Goal: Find specific page/section: Find specific page/section

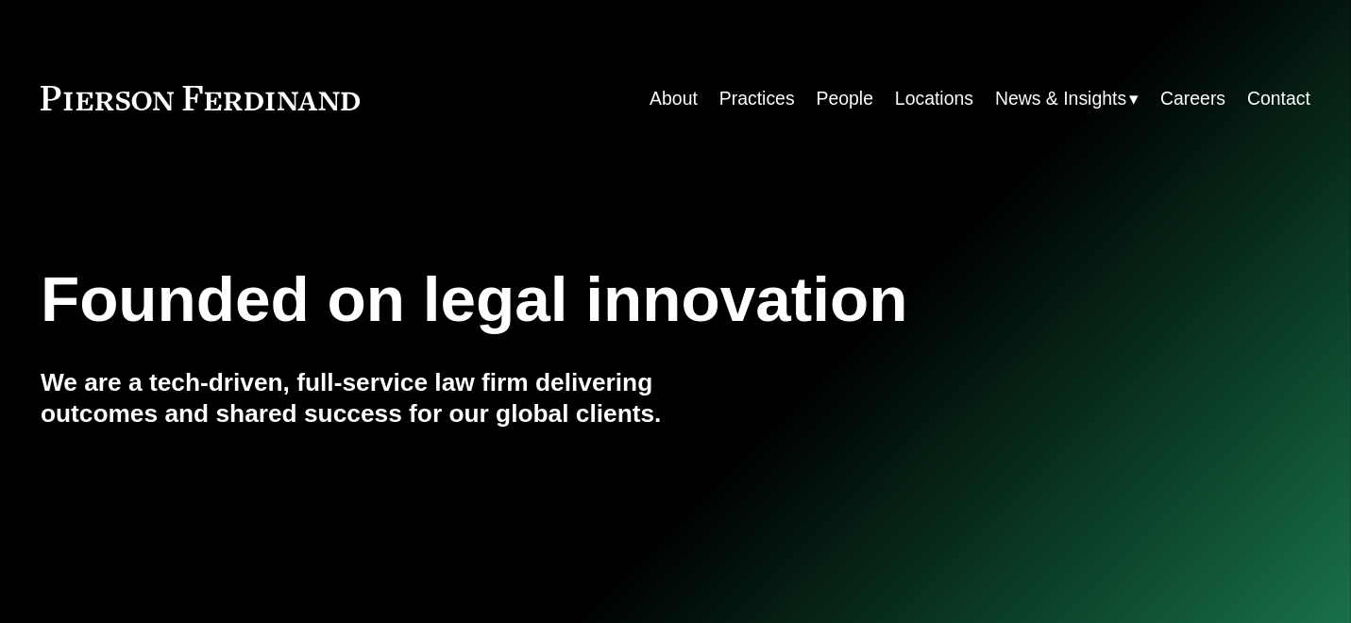
click at [823, 103] on link "People" at bounding box center [845, 98] width 57 height 37
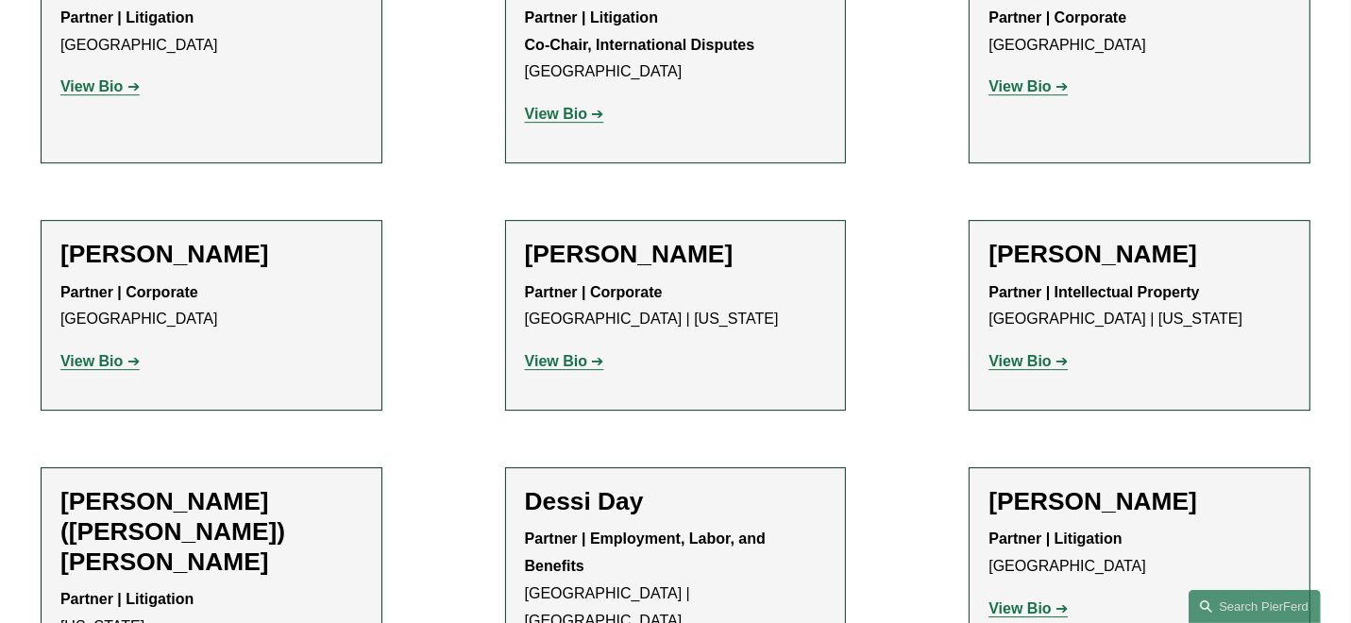
scroll to position [5194, 0]
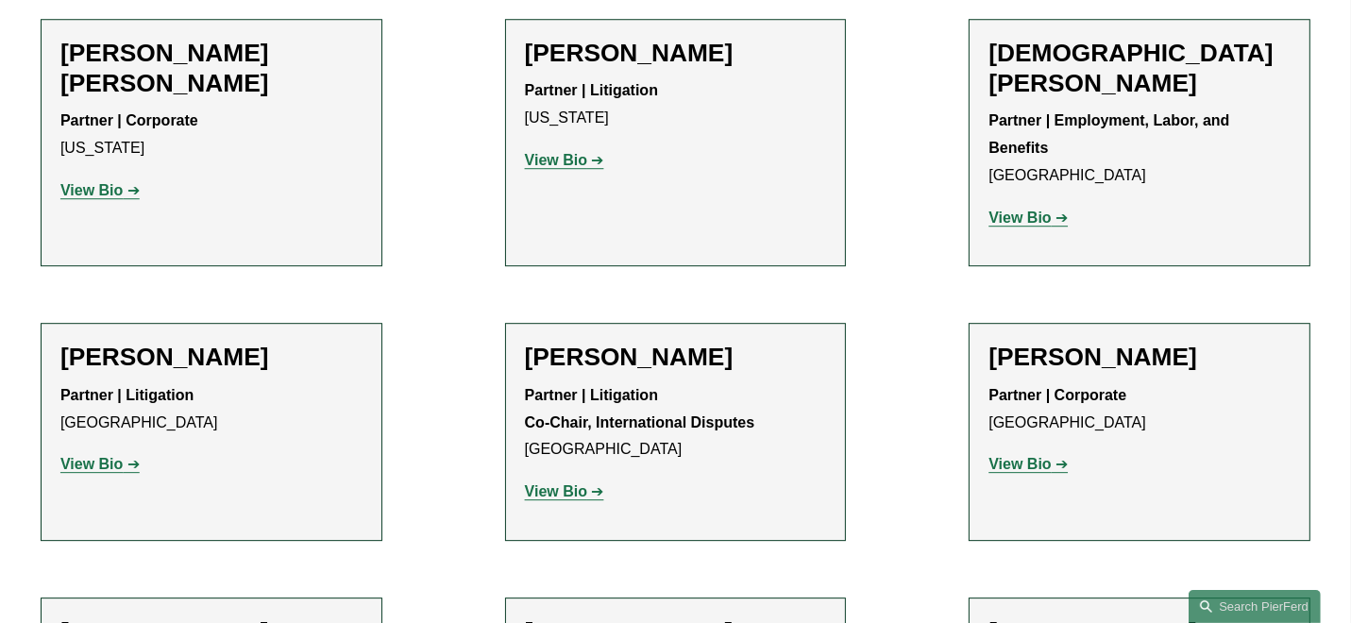
click at [559, 483] on strong "View Bio" at bounding box center [556, 491] width 62 height 16
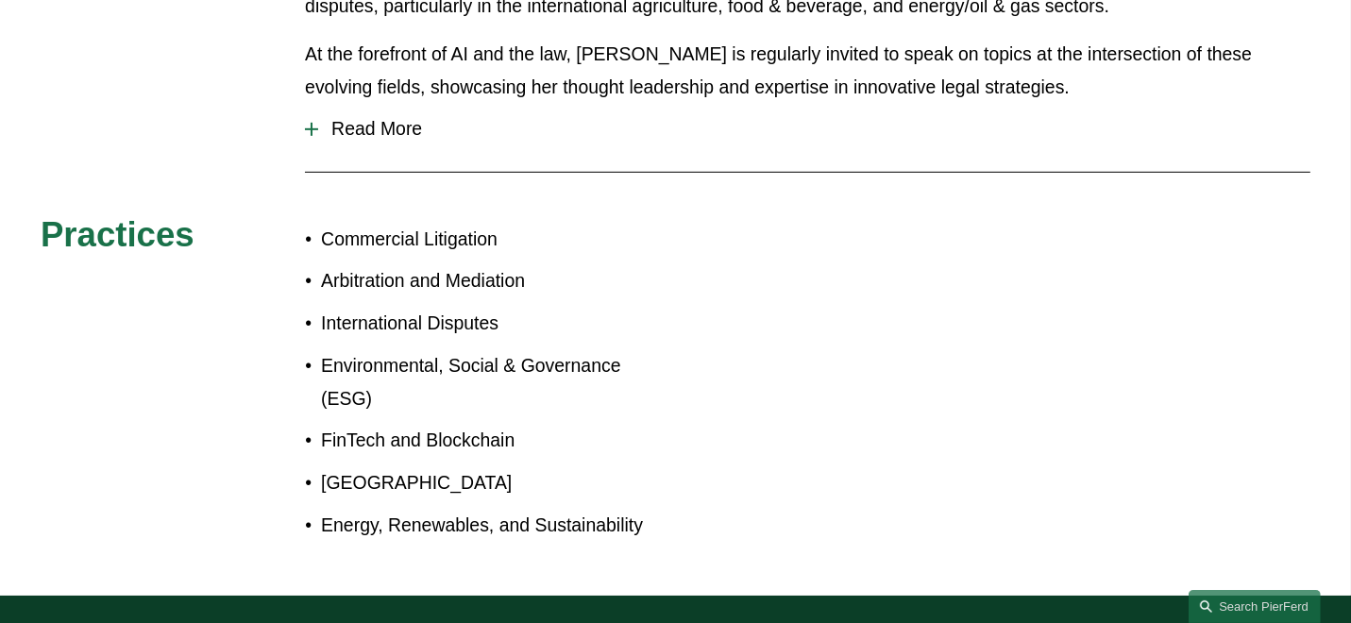
scroll to position [755, 0]
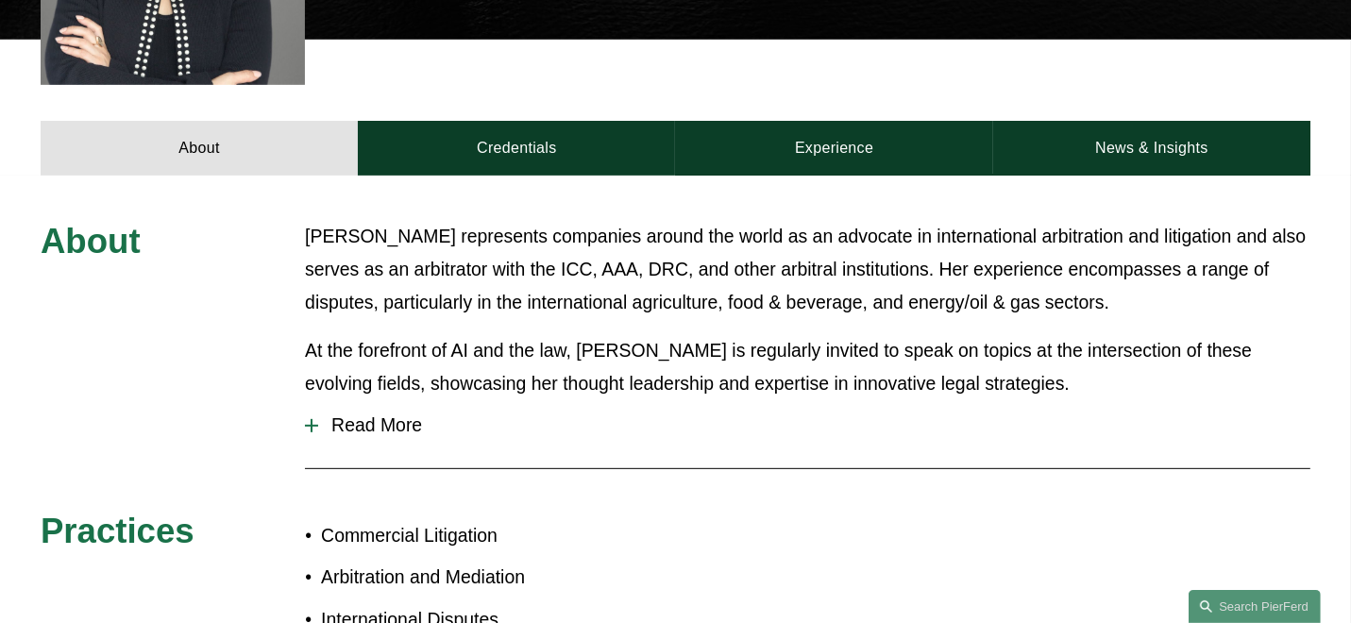
click at [375, 415] on span "Read More" at bounding box center [814, 426] width 992 height 22
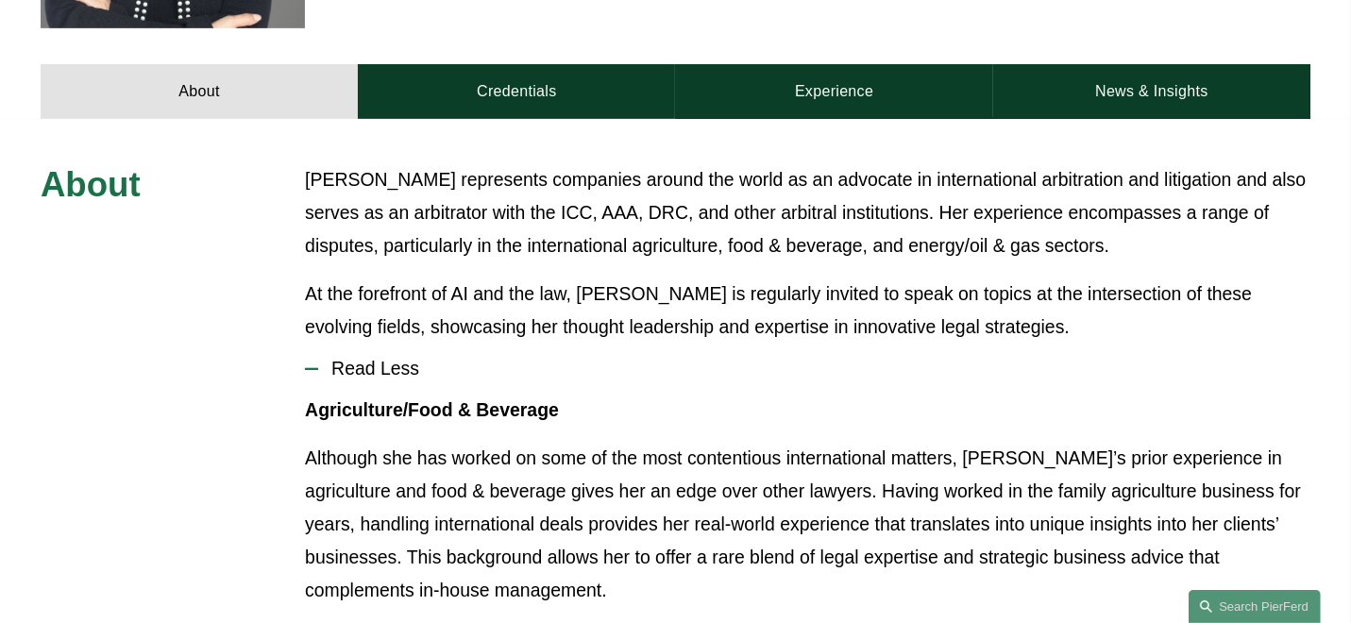
scroll to position [536, 0]
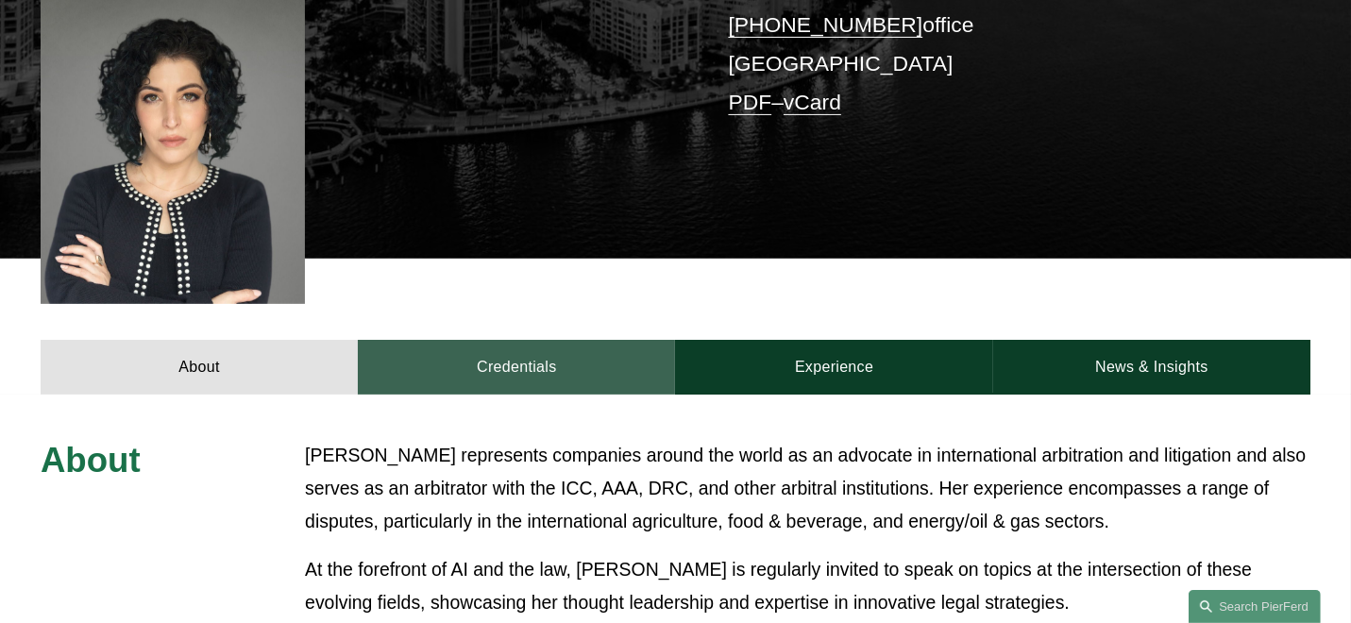
click at [526, 350] on link "Credentials" at bounding box center [516, 367] width 317 height 55
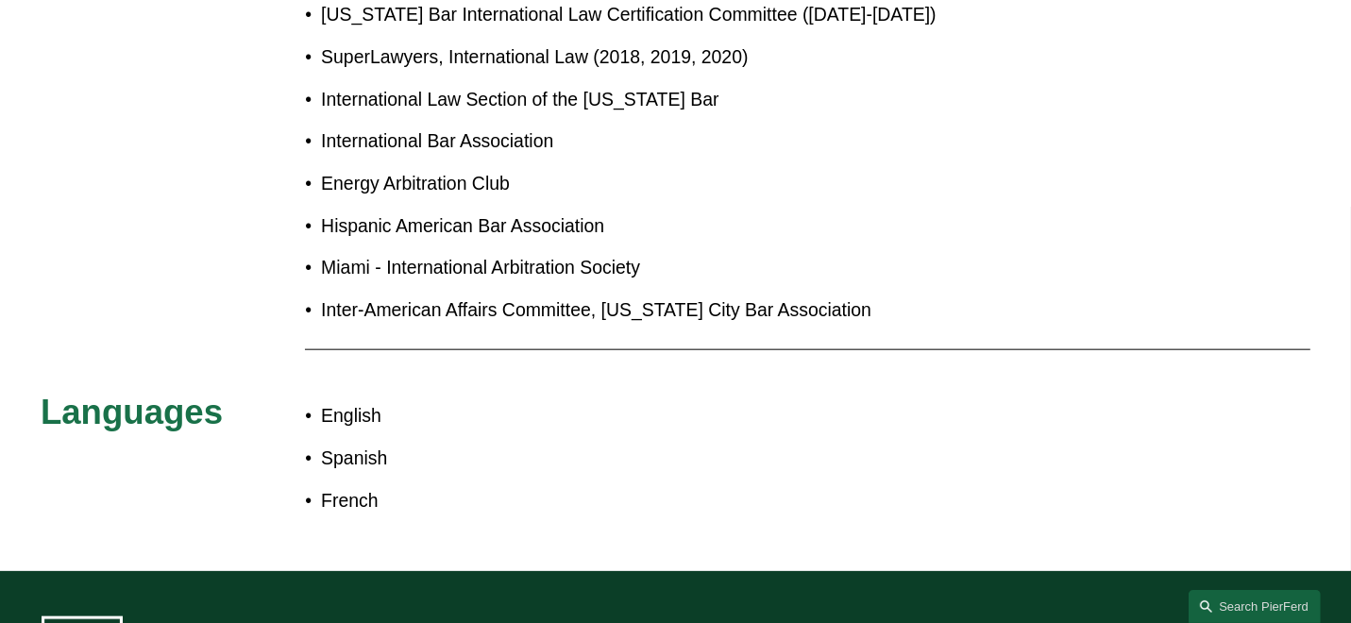
scroll to position [2270, 0]
